Goal: Find specific page/section: Find specific page/section

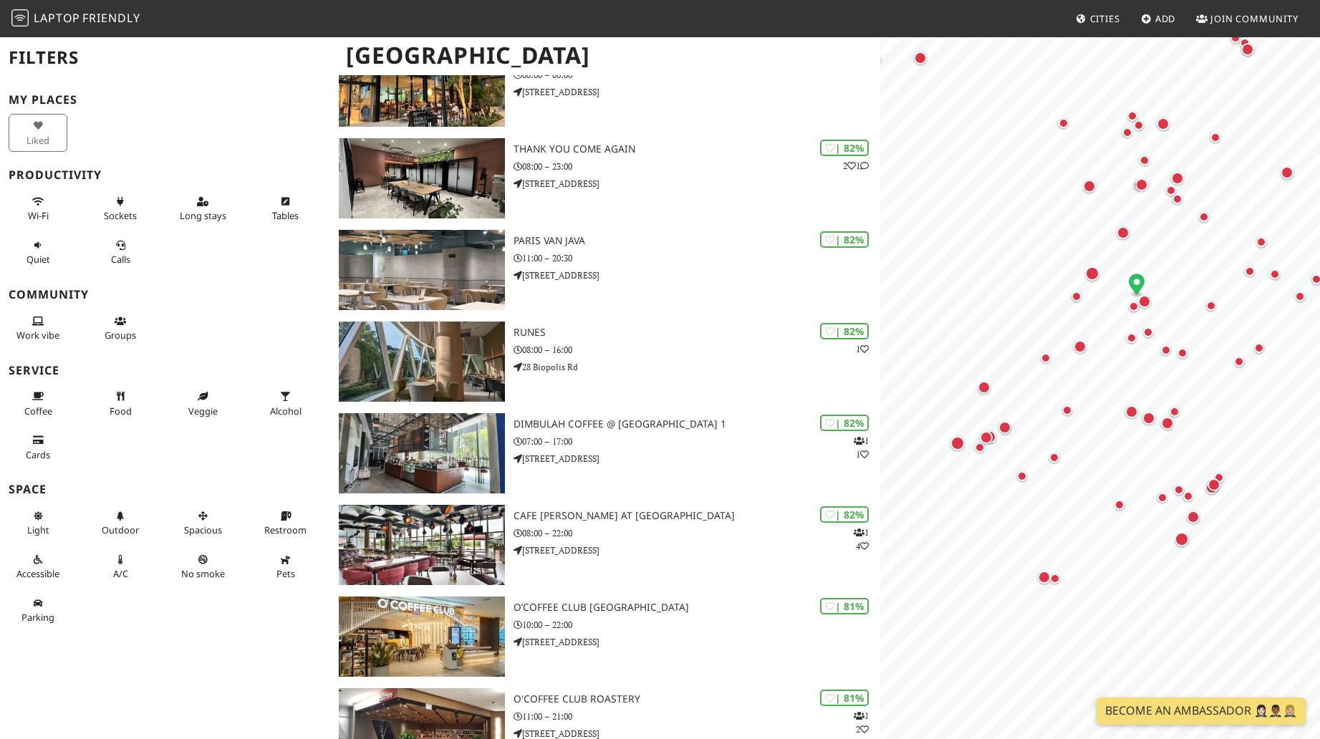
scroll to position [880, 0]
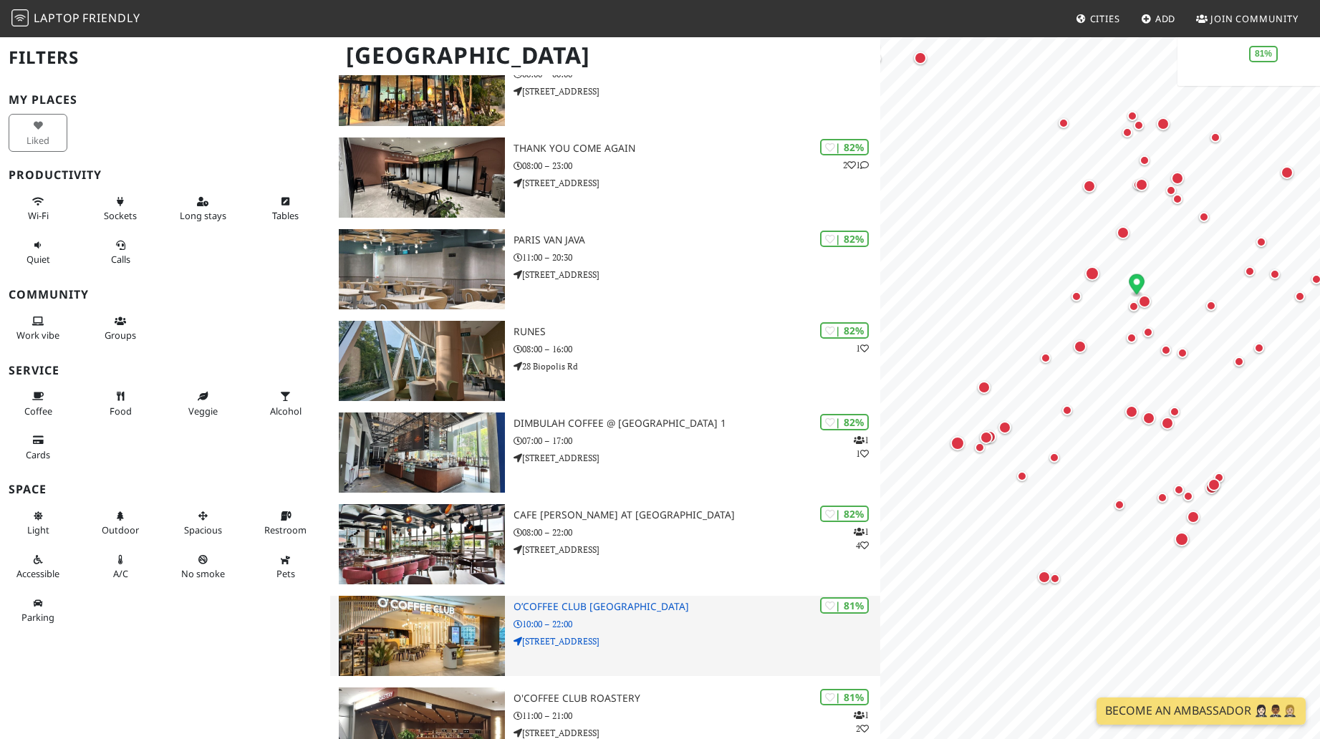
click at [665, 617] on p "10:00 – 22:00" at bounding box center [696, 624] width 367 height 14
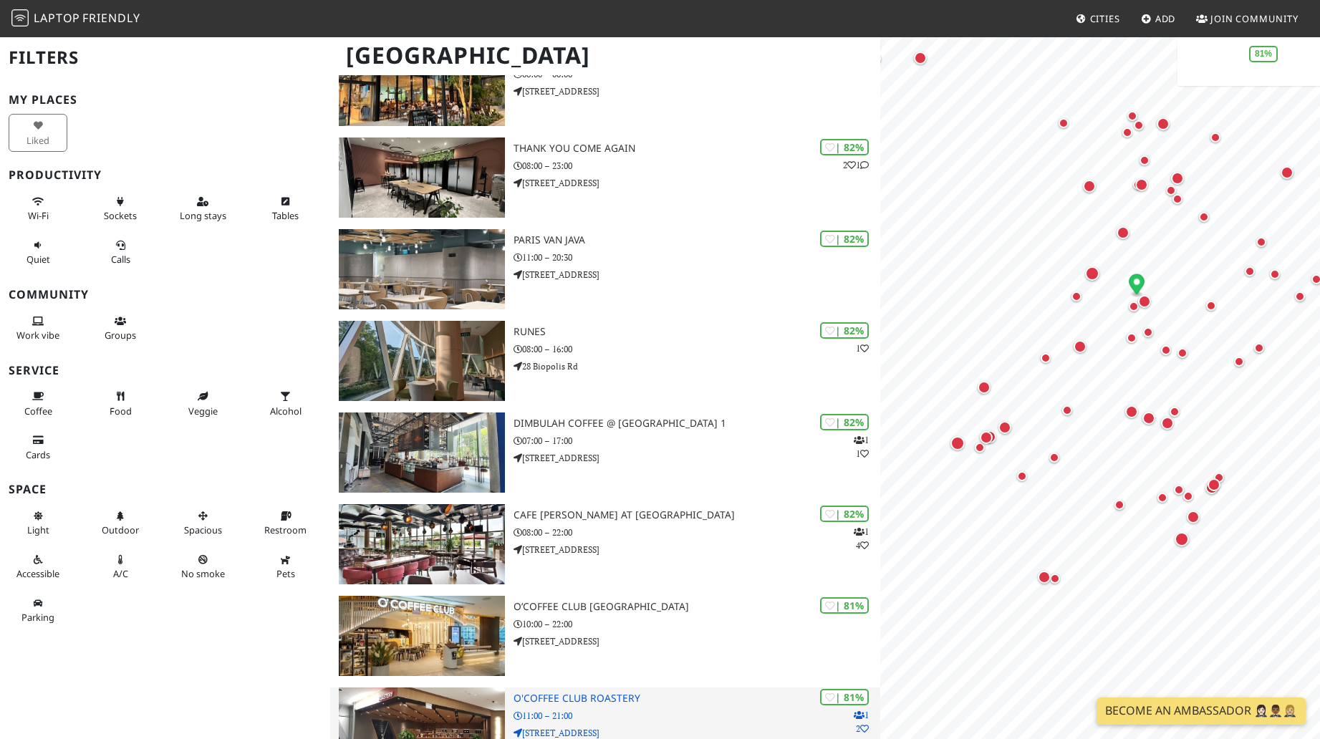
scroll to position [0, 0]
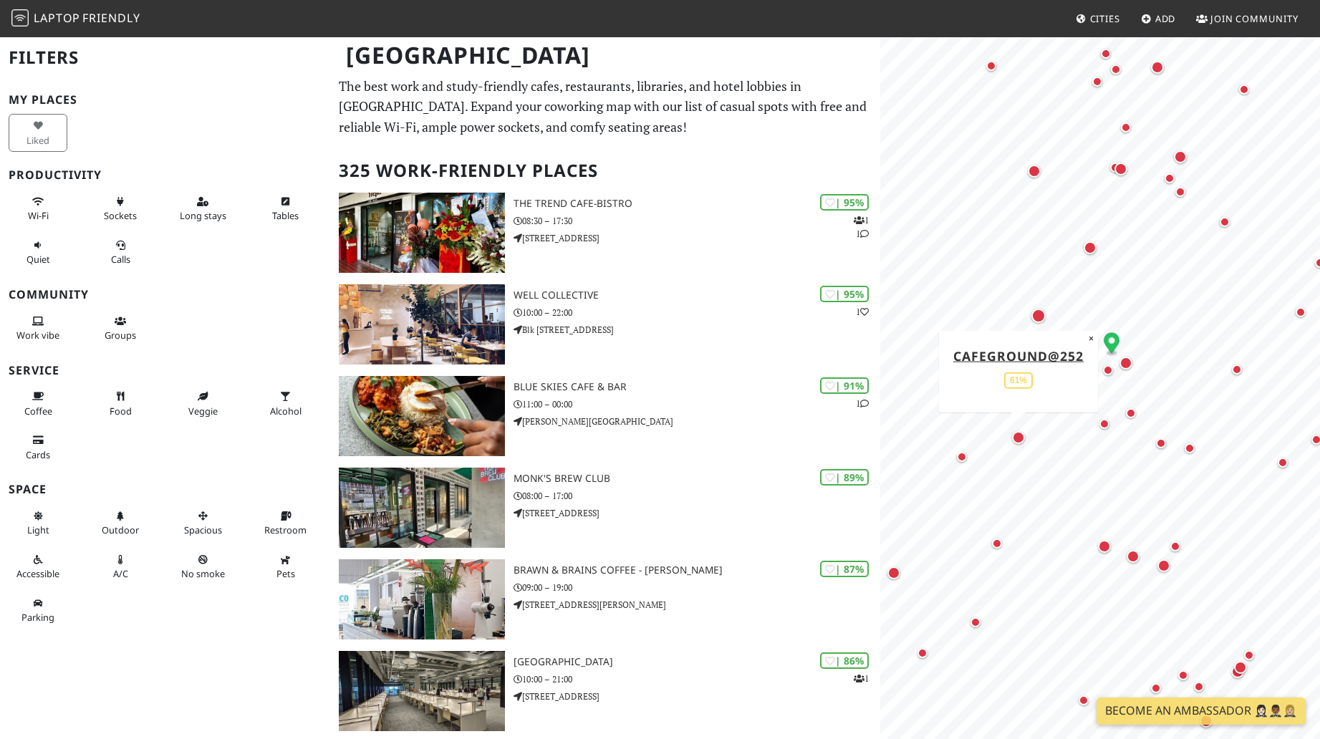
click at [1016, 440] on div "Map marker" at bounding box center [1018, 437] width 13 height 13
click at [1128, 371] on div "Map marker" at bounding box center [1125, 363] width 19 height 19
click at [1121, 366] on div "Map marker" at bounding box center [1125, 363] width 13 height 13
click at [1108, 372] on div "Map marker" at bounding box center [1108, 370] width 10 height 10
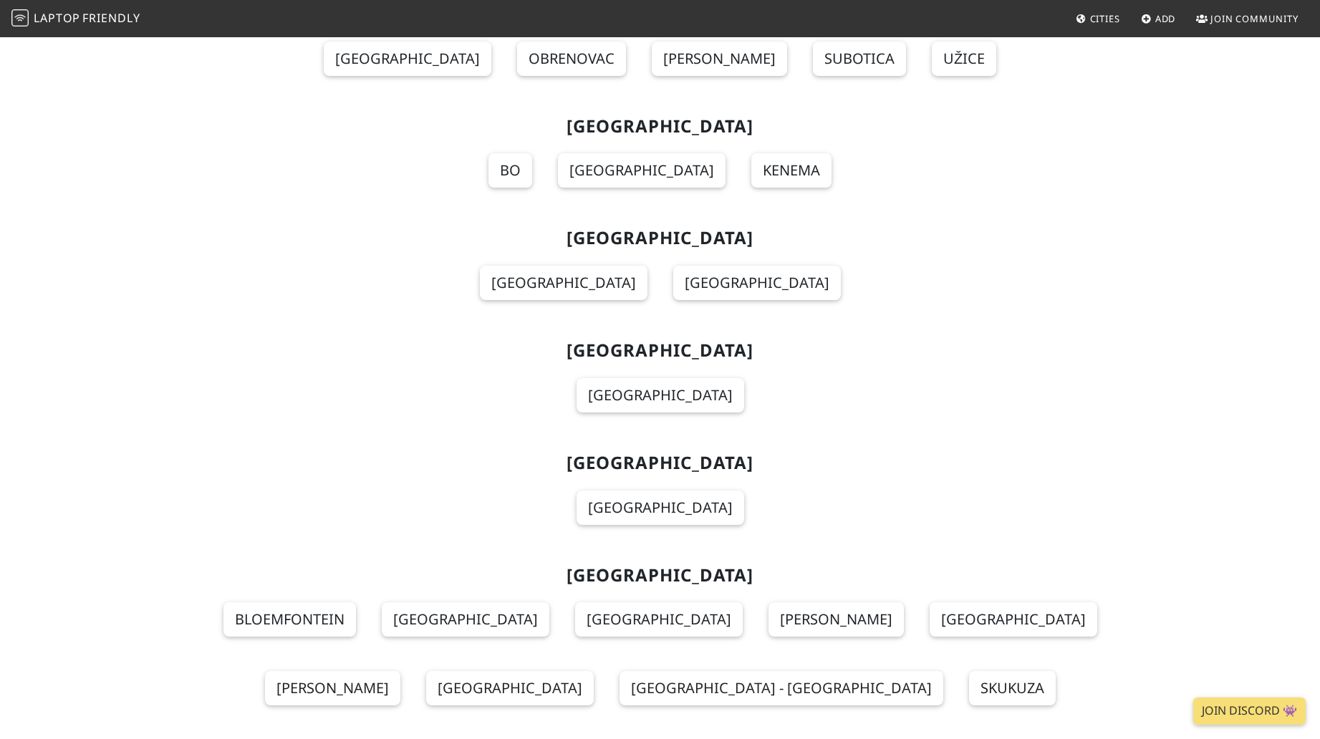
scroll to position [14061, 0]
